Goal: Information Seeking & Learning: Learn about a topic

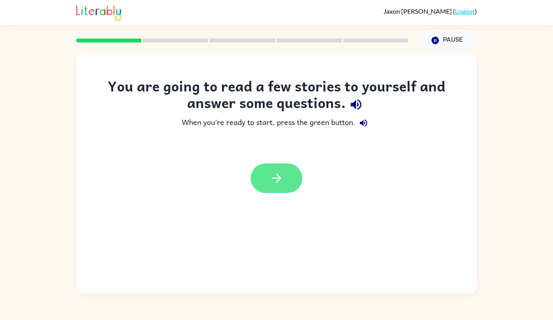
click at [288, 178] on button "button" at bounding box center [277, 179] width 52 height 30
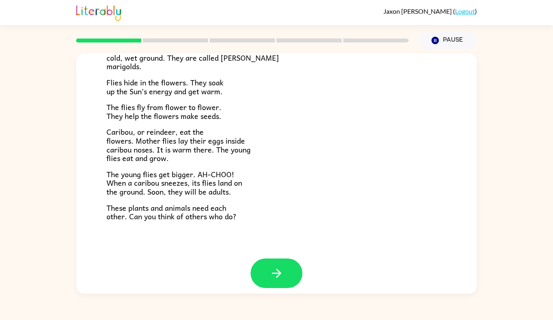
scroll to position [157, 0]
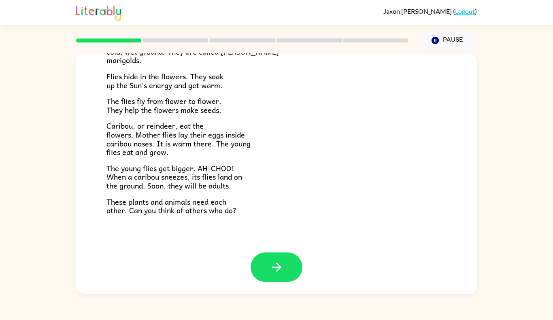
click at [67, 202] on div "Tundra Near the top of the world is land called tundra. The tundra is flat and …" at bounding box center [276, 172] width 553 height 244
click at [45, 201] on div "Tundra Near the top of the world is land called tundra. The tundra is flat and …" at bounding box center [276, 172] width 553 height 244
click at [275, 270] on icon "button" at bounding box center [277, 267] width 14 height 14
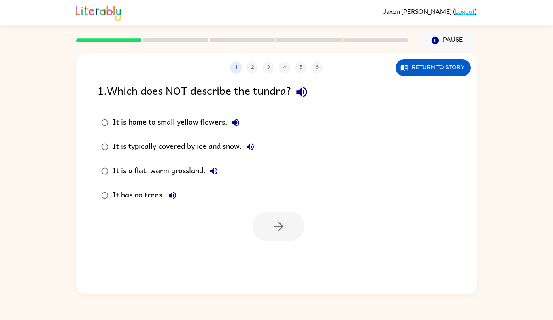
click at [306, 88] on icon "button" at bounding box center [302, 92] width 14 height 14
click at [269, 230] on button "button" at bounding box center [279, 227] width 52 height 30
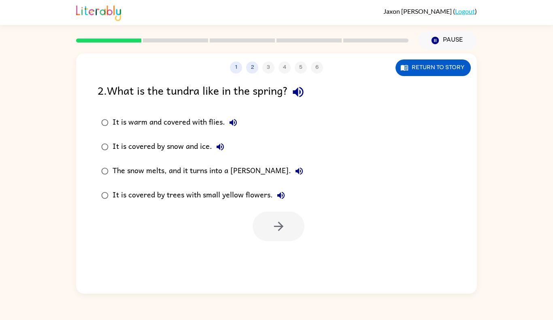
click at [301, 89] on icon "button" at bounding box center [298, 92] width 14 height 14
click at [287, 221] on button "button" at bounding box center [279, 227] width 52 height 30
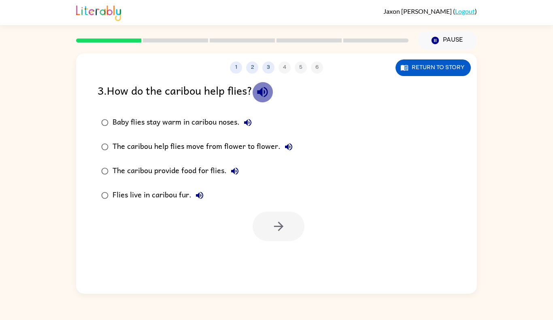
click at [267, 88] on icon "button" at bounding box center [262, 92] width 14 height 14
click at [268, 91] on icon "button" at bounding box center [262, 92] width 14 height 14
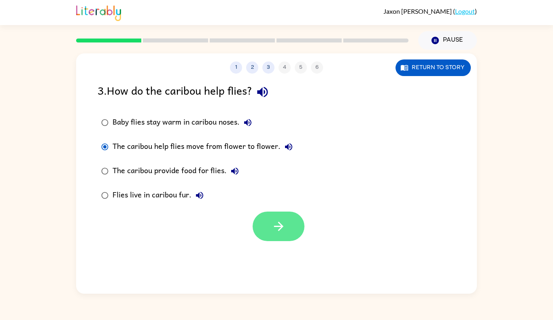
click at [268, 221] on button "button" at bounding box center [279, 227] width 52 height 30
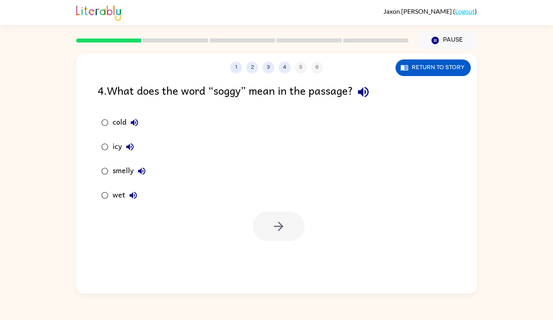
click at [364, 91] on icon "button" at bounding box center [363, 92] width 11 height 11
click at [259, 221] on button "button" at bounding box center [279, 227] width 52 height 30
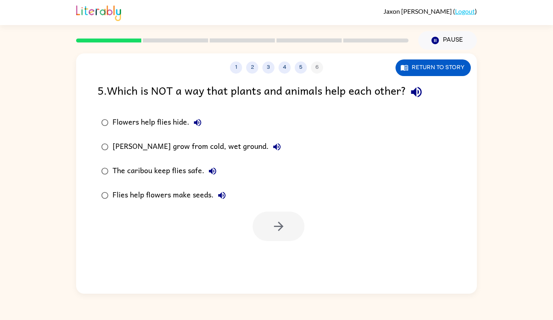
click at [417, 89] on icon "button" at bounding box center [416, 92] width 11 height 11
click at [285, 221] on button "button" at bounding box center [279, 227] width 52 height 30
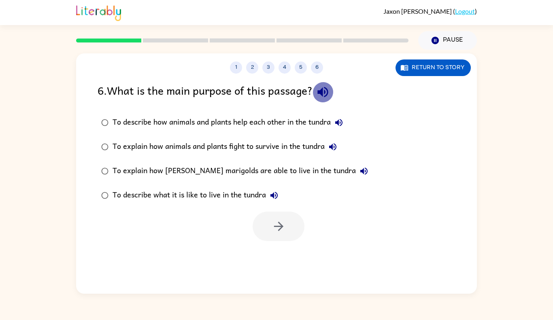
click at [330, 90] on icon "button" at bounding box center [323, 92] width 14 height 14
click at [341, 123] on icon "button" at bounding box center [338, 122] width 7 height 7
click at [283, 226] on icon "button" at bounding box center [279, 226] width 14 height 14
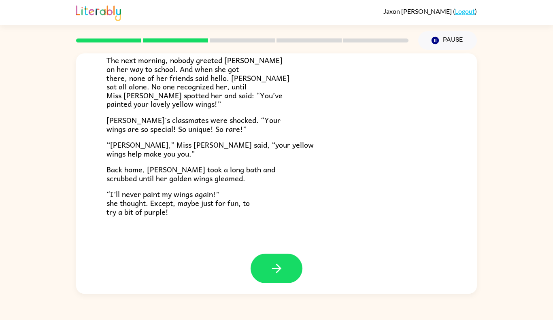
scroll to position [217, 0]
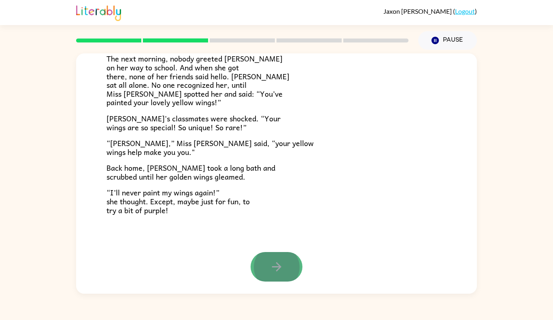
click at [287, 276] on button "button" at bounding box center [277, 267] width 52 height 30
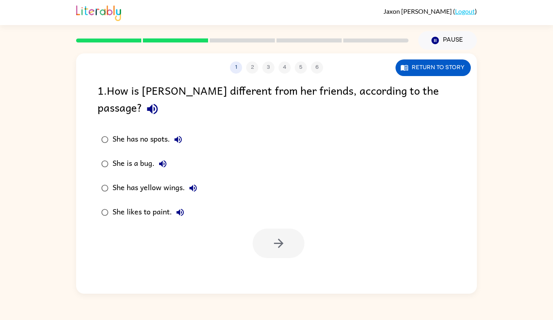
click at [159, 102] on icon "button" at bounding box center [152, 109] width 14 height 14
click at [272, 236] on icon "button" at bounding box center [279, 243] width 14 height 14
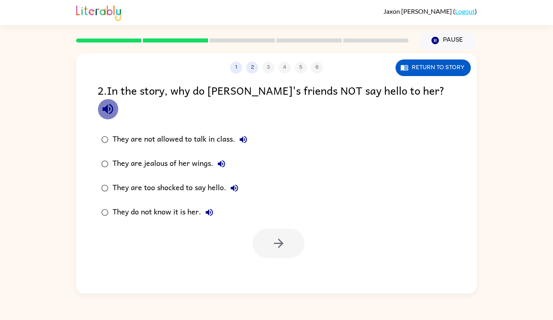
click at [113, 104] on icon "button" at bounding box center [107, 109] width 11 height 11
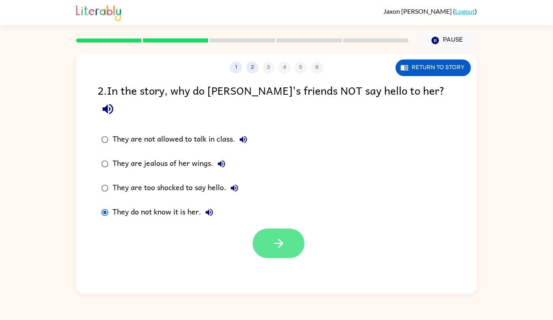
click at [263, 229] on button "button" at bounding box center [279, 244] width 52 height 30
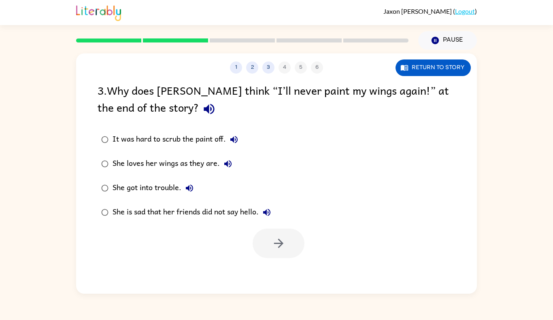
click at [202, 105] on icon "button" at bounding box center [209, 109] width 14 height 14
click at [256, 240] on button "button" at bounding box center [279, 244] width 52 height 30
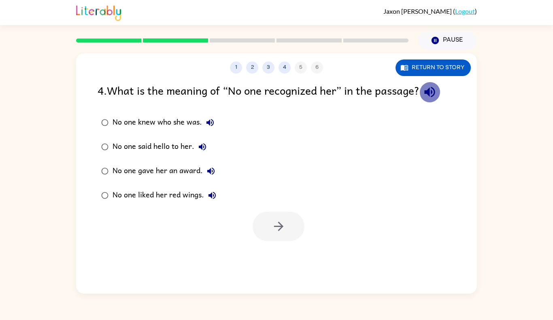
click at [435, 89] on icon "button" at bounding box center [430, 92] width 14 height 14
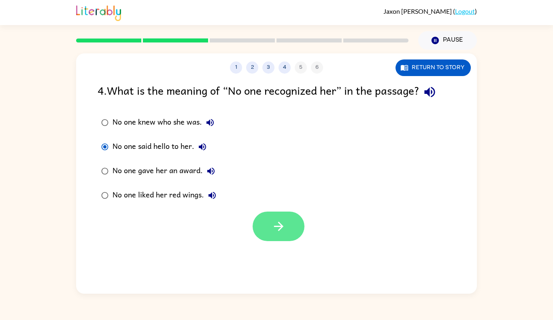
click at [277, 231] on icon "button" at bounding box center [279, 226] width 14 height 14
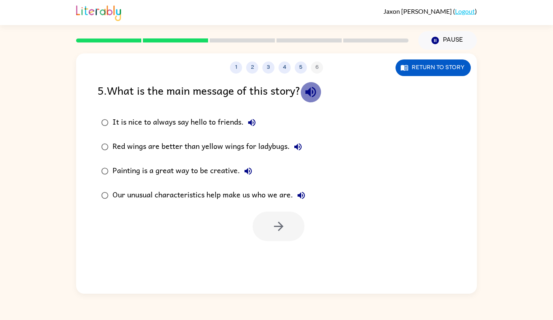
click at [312, 88] on icon "button" at bounding box center [311, 92] width 14 height 14
click at [316, 91] on icon "button" at bounding box center [310, 92] width 11 height 11
click at [315, 92] on icon "button" at bounding box center [311, 92] width 14 height 14
click at [256, 119] on icon "button" at bounding box center [252, 123] width 10 height 10
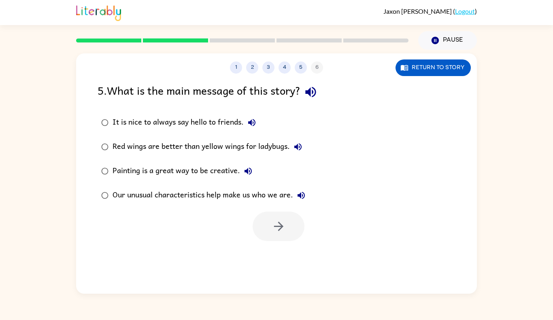
click at [298, 147] on icon "button" at bounding box center [297, 146] width 7 height 7
click at [248, 168] on icon "button" at bounding box center [248, 171] width 10 height 10
click at [304, 235] on div at bounding box center [279, 227] width 52 height 30
click at [290, 232] on button "button" at bounding box center [279, 227] width 52 height 30
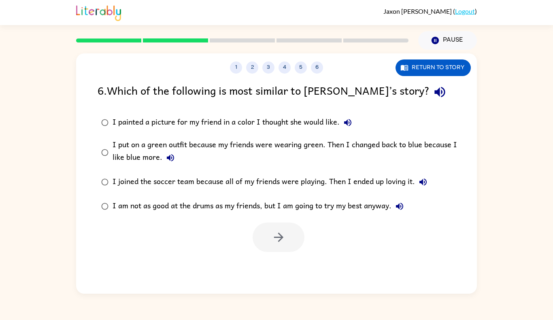
click at [433, 91] on icon "button" at bounding box center [440, 92] width 14 height 14
click at [299, 231] on button "button" at bounding box center [279, 238] width 52 height 30
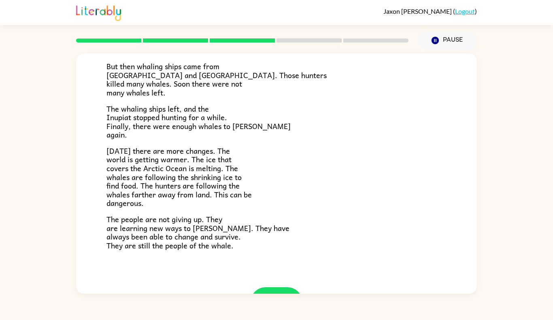
scroll to position [264, 0]
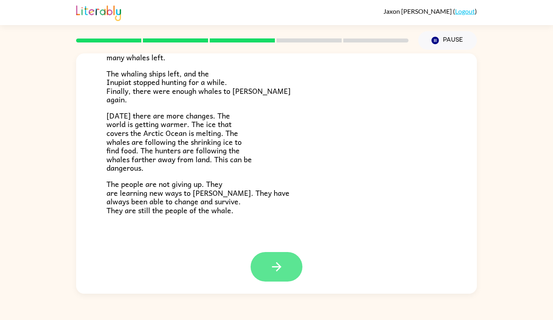
click at [281, 255] on button "button" at bounding box center [277, 267] width 52 height 30
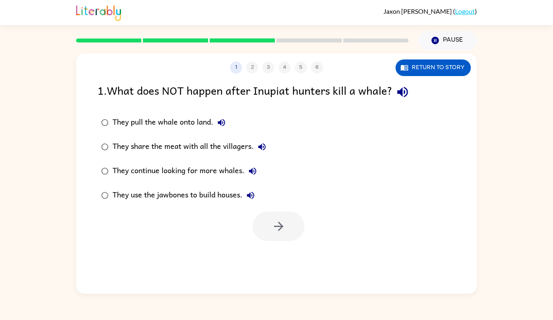
scroll to position [0, 0]
click at [410, 90] on icon "button" at bounding box center [402, 92] width 14 height 14
click at [402, 94] on icon "button" at bounding box center [402, 92] width 11 height 11
click at [288, 218] on button "button" at bounding box center [279, 227] width 52 height 30
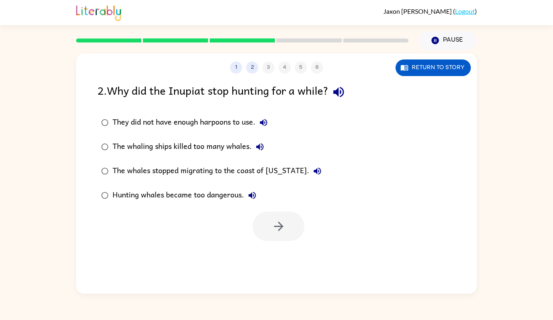
click at [338, 94] on icon "button" at bounding box center [338, 92] width 11 height 11
click at [282, 221] on icon "button" at bounding box center [279, 226] width 14 height 14
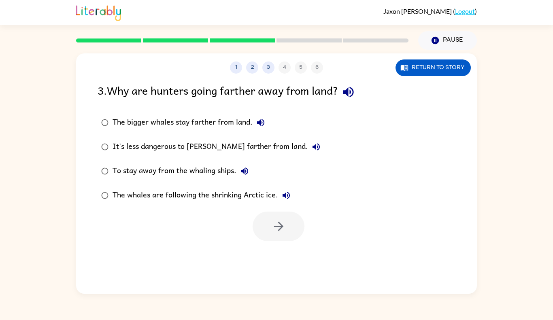
click at [353, 94] on icon "button" at bounding box center [348, 92] width 11 height 11
click at [285, 217] on button "button" at bounding box center [279, 227] width 52 height 30
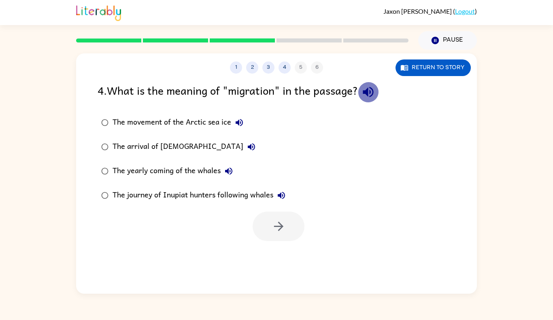
click at [373, 93] on icon "button" at bounding box center [368, 92] width 11 height 11
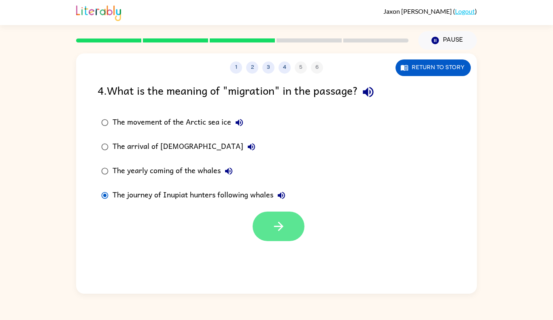
click at [276, 230] on icon "button" at bounding box center [279, 226] width 14 height 14
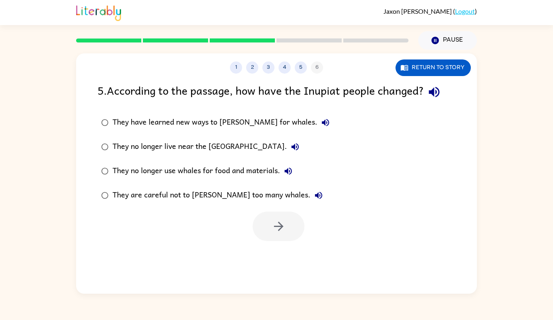
click at [439, 87] on icon "button" at bounding box center [434, 92] width 11 height 11
click at [268, 225] on button "button" at bounding box center [279, 227] width 52 height 30
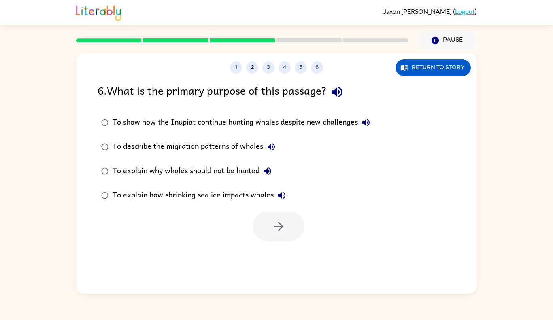
click at [344, 91] on icon "button" at bounding box center [337, 92] width 14 height 14
click at [352, 95] on div "6 . What is the primary purpose of this passage?" at bounding box center [277, 92] width 358 height 21
click at [347, 94] on button "button" at bounding box center [337, 92] width 21 height 21
click at [368, 121] on icon "button" at bounding box center [366, 123] width 10 height 10
click at [329, 222] on div at bounding box center [276, 225] width 401 height 34
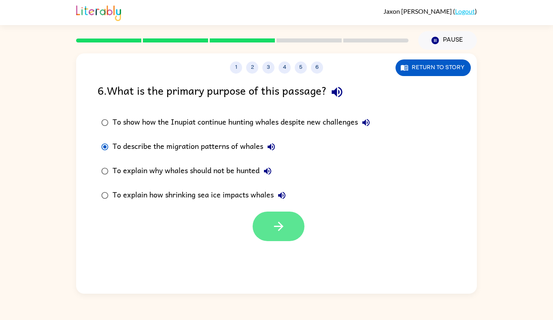
click at [289, 232] on button "button" at bounding box center [279, 227] width 52 height 30
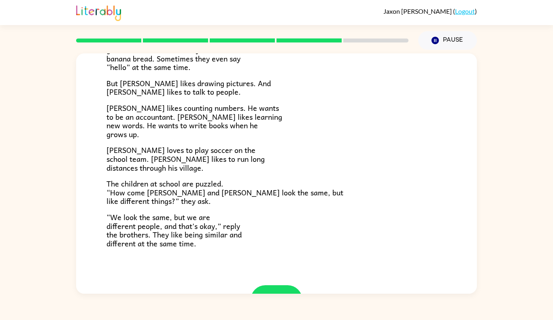
scroll to position [138, 0]
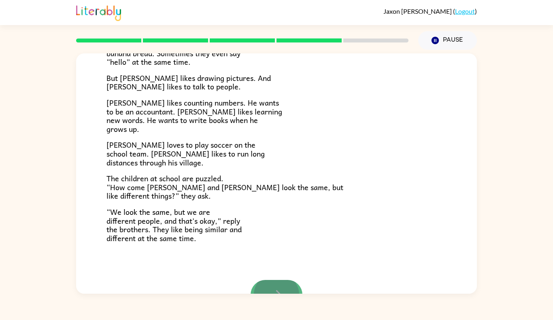
click at [283, 284] on button "button" at bounding box center [277, 295] width 52 height 30
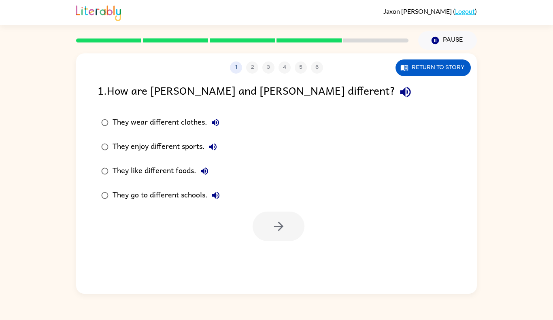
click at [398, 92] on icon "button" at bounding box center [405, 92] width 14 height 14
click at [259, 217] on button "button" at bounding box center [279, 227] width 52 height 30
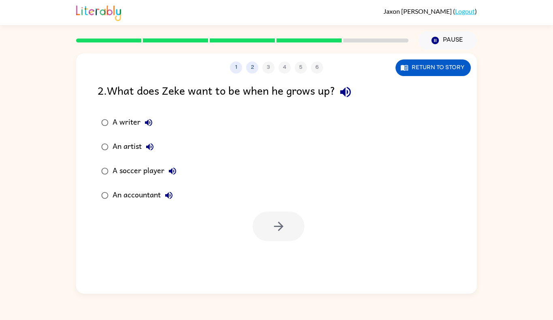
click at [345, 86] on icon "button" at bounding box center [345, 92] width 14 height 14
click at [282, 215] on button "button" at bounding box center [279, 227] width 52 height 30
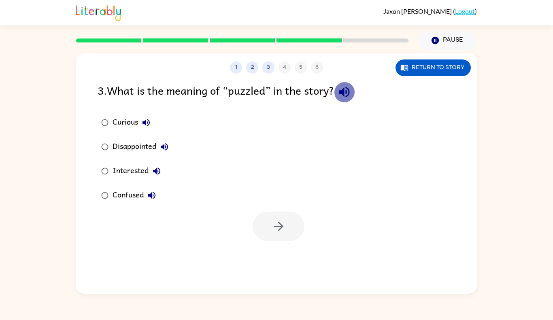
click at [351, 93] on icon "button" at bounding box center [344, 92] width 14 height 14
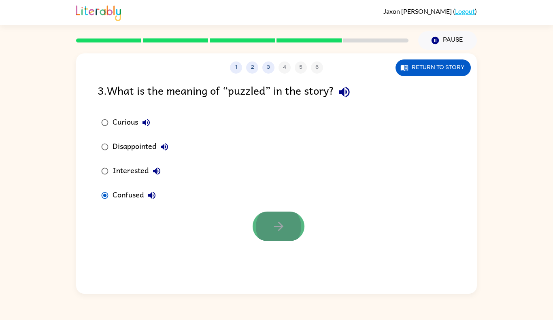
click at [289, 225] on button "button" at bounding box center [279, 227] width 52 height 30
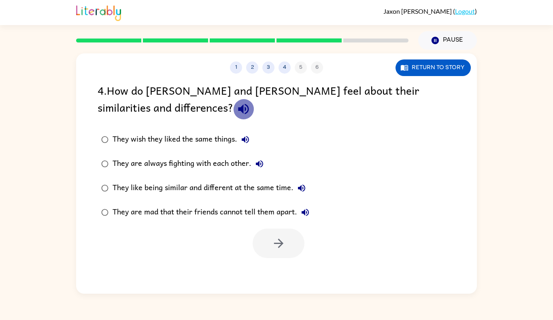
click at [238, 109] on icon "button" at bounding box center [243, 109] width 11 height 11
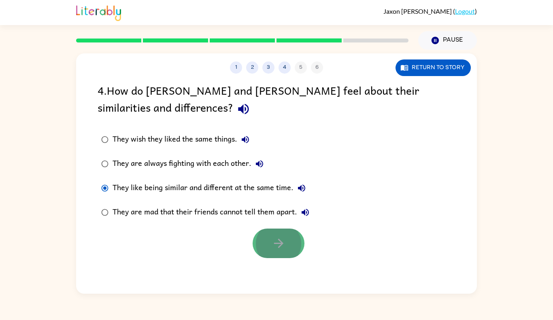
click at [284, 242] on icon "button" at bounding box center [279, 243] width 14 height 14
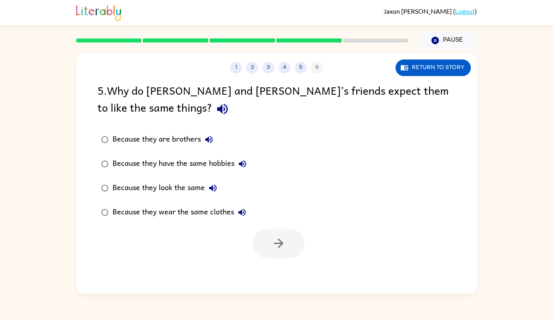
click at [217, 105] on icon "button" at bounding box center [222, 109] width 11 height 11
click at [294, 240] on button "button" at bounding box center [279, 244] width 52 height 30
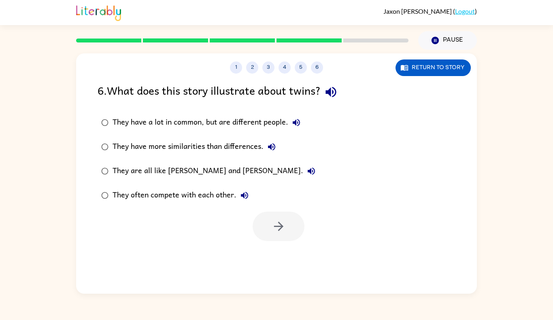
click at [333, 93] on icon "button" at bounding box center [330, 92] width 11 height 11
click at [274, 219] on icon "button" at bounding box center [279, 226] width 14 height 14
